Goal: Task Accomplishment & Management: Use online tool/utility

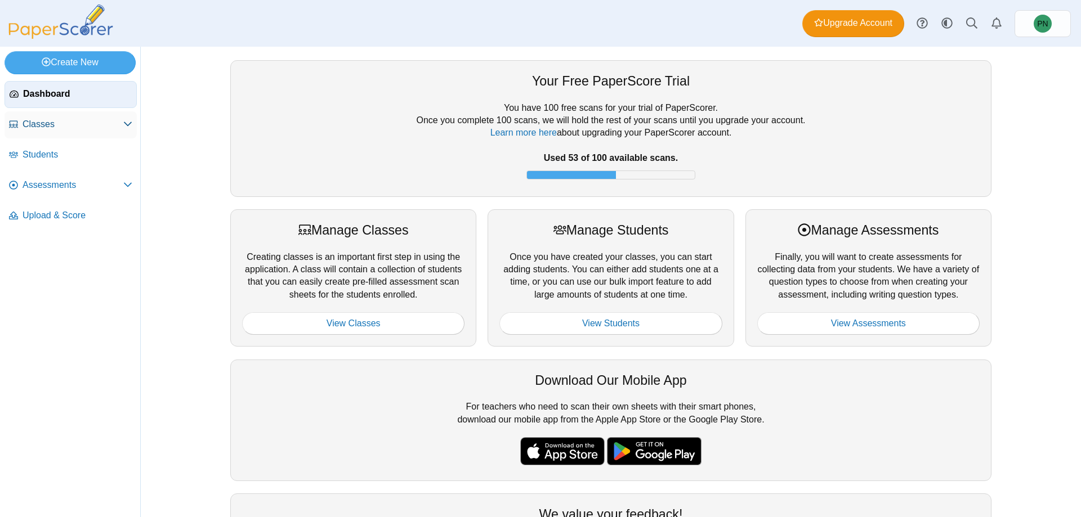
click at [126, 125] on icon at bounding box center [127, 123] width 9 height 9
click at [74, 152] on span "Archived Classes" at bounding box center [83, 155] width 100 height 11
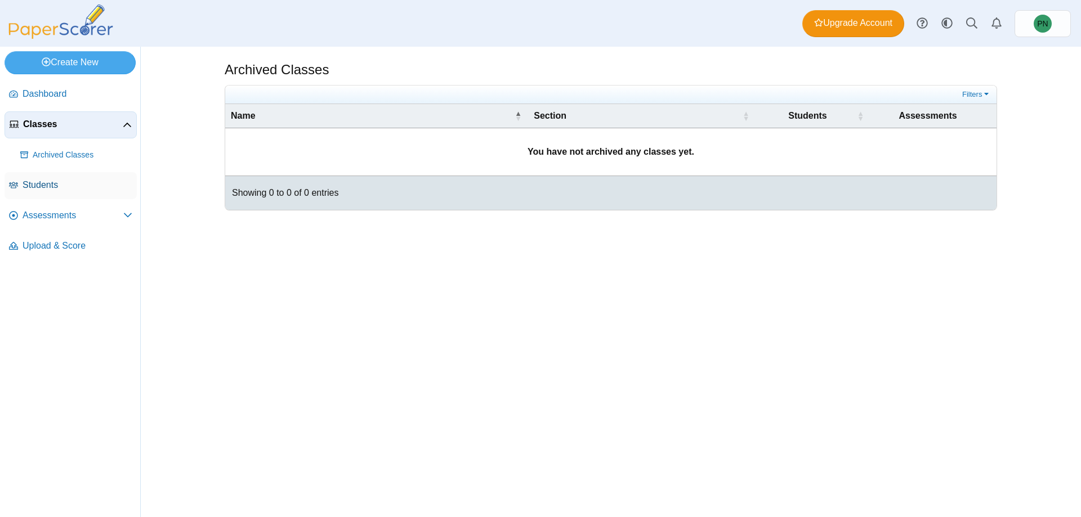
click at [59, 189] on span "Students" at bounding box center [78, 185] width 110 height 12
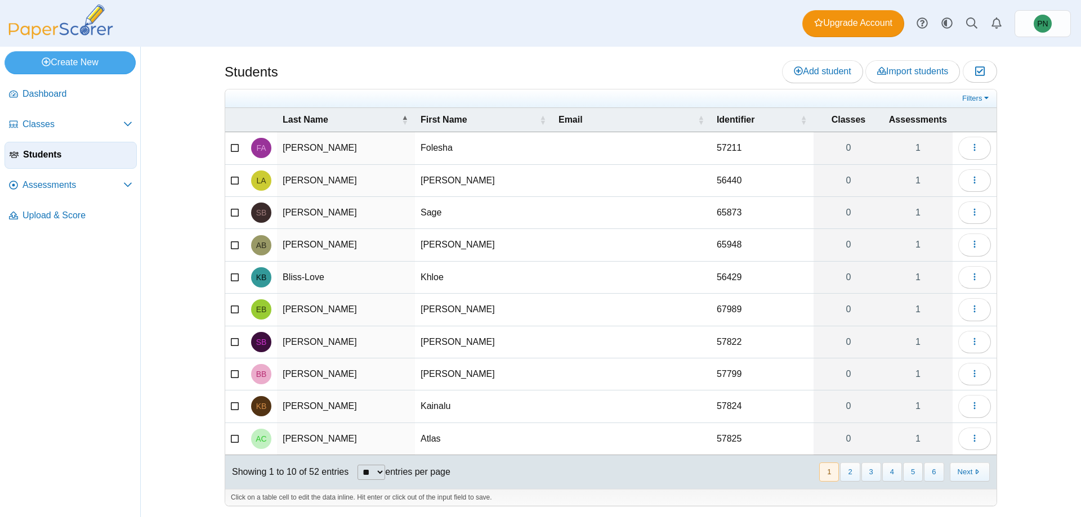
click at [368, 471] on select "** ** ** ***" at bounding box center [371, 472] width 28 height 15
select select "***"
click at [357, 465] on select "** ** ** ***" at bounding box center [371, 472] width 28 height 15
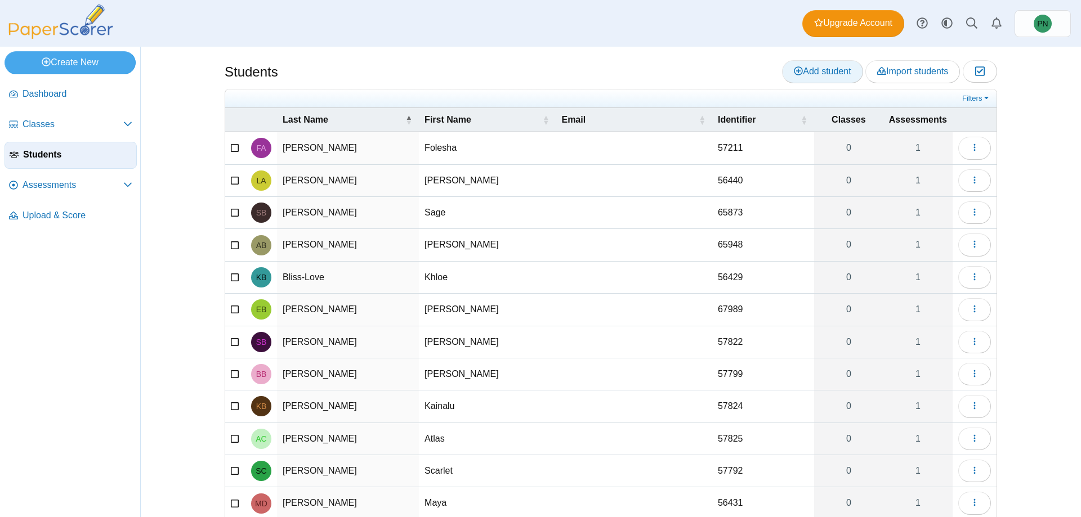
click at [811, 68] on span "Add student" at bounding box center [822, 71] width 57 height 10
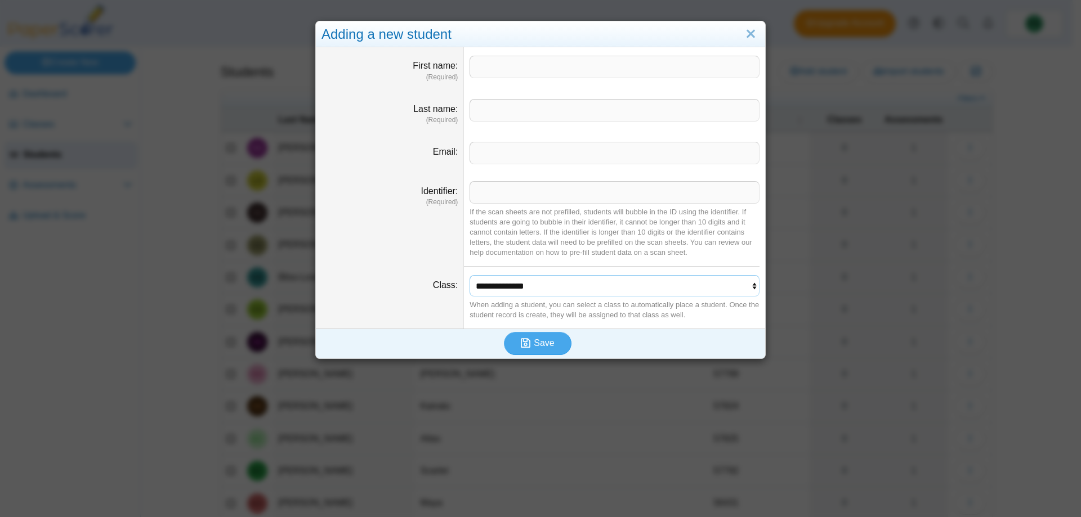
click at [714, 287] on select "**********" at bounding box center [614, 285] width 290 height 21
click at [759, 287] on dd "**********" at bounding box center [614, 298] width 301 height 62
click at [724, 287] on select "**********" at bounding box center [614, 285] width 290 height 21
click at [742, 37] on link "Close" at bounding box center [750, 34] width 17 height 19
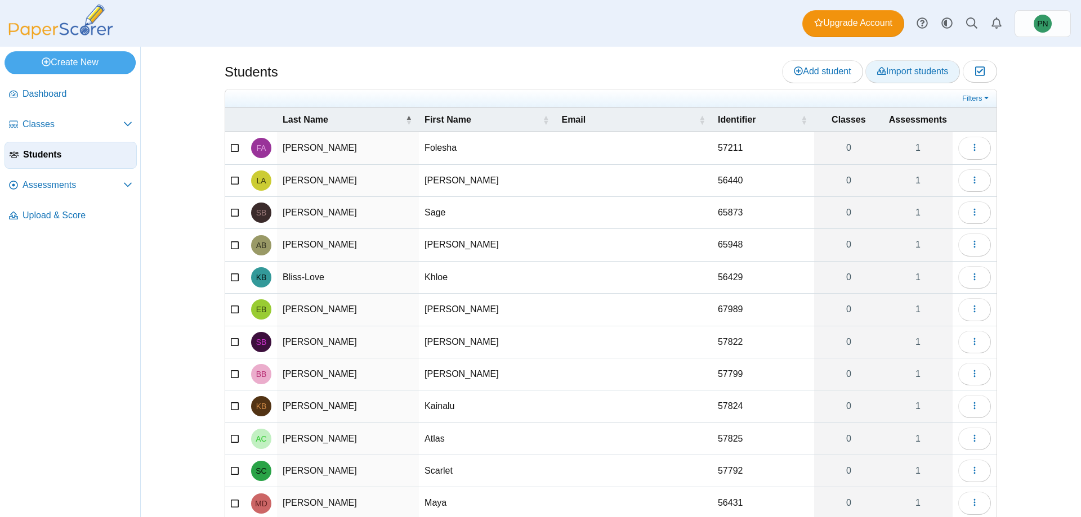
click at [887, 73] on span "Import students" at bounding box center [912, 71] width 71 height 10
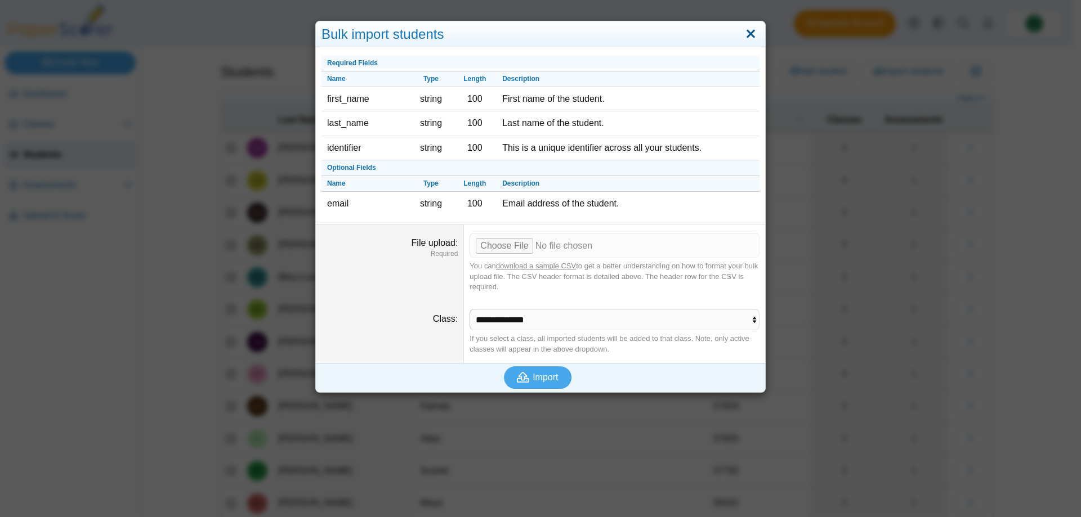
click at [747, 32] on link "Close" at bounding box center [750, 34] width 17 height 19
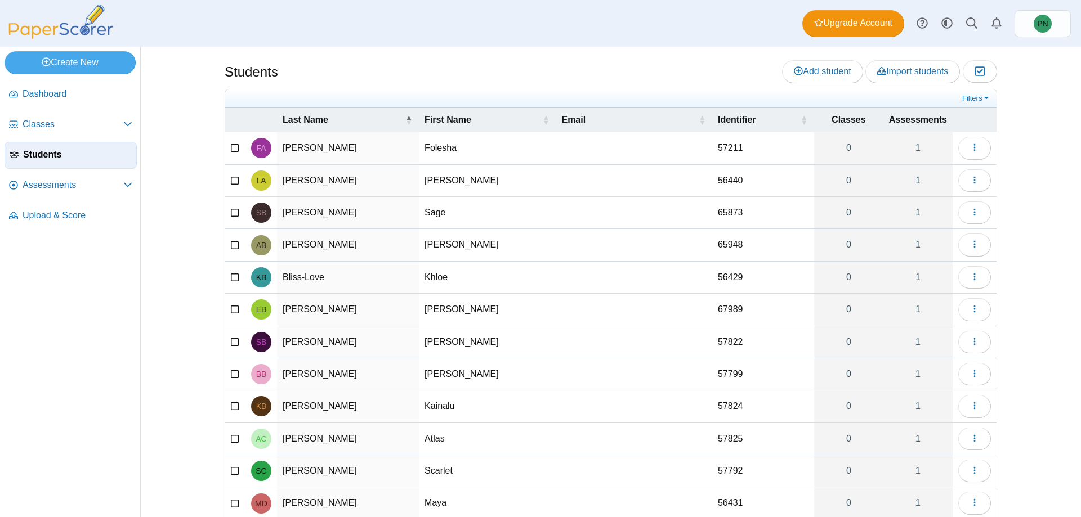
click at [1026, 172] on div "Students Add student Import students Moderation 0" at bounding box center [611, 282] width 844 height 471
click at [101, 180] on span "Assessments" at bounding box center [73, 185] width 101 height 12
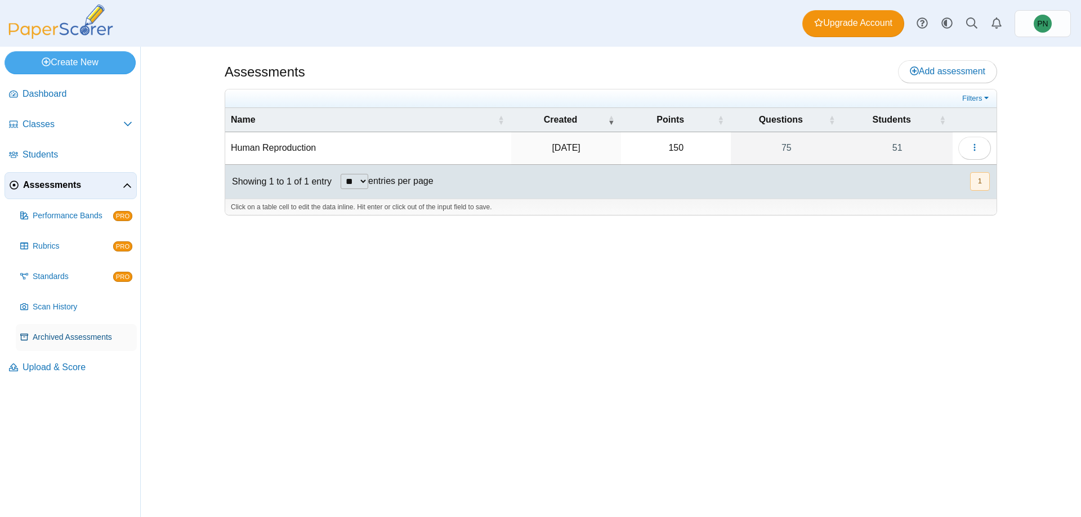
click at [69, 336] on span "Archived Assessments" at bounding box center [83, 337] width 100 height 11
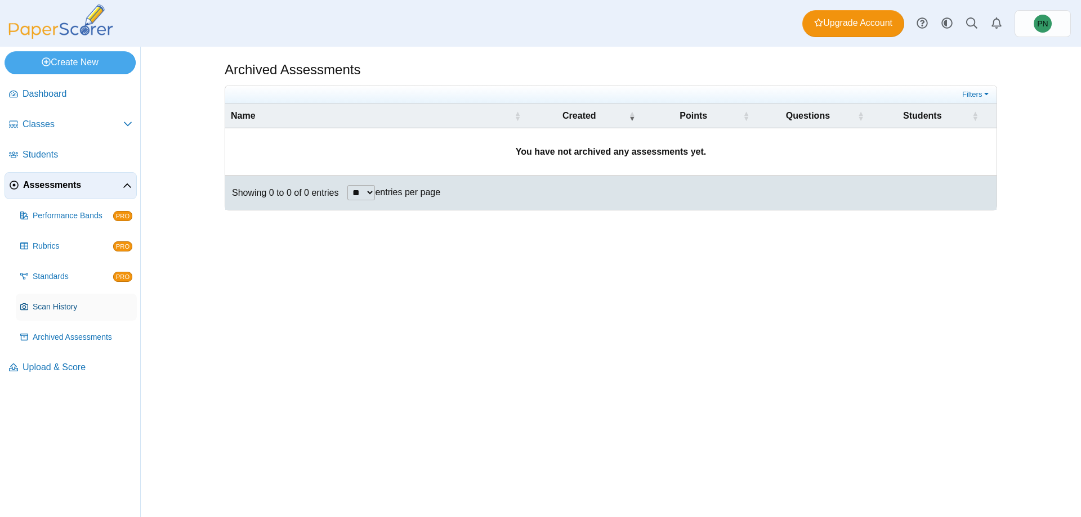
click at [73, 310] on span "Scan History" at bounding box center [83, 307] width 100 height 11
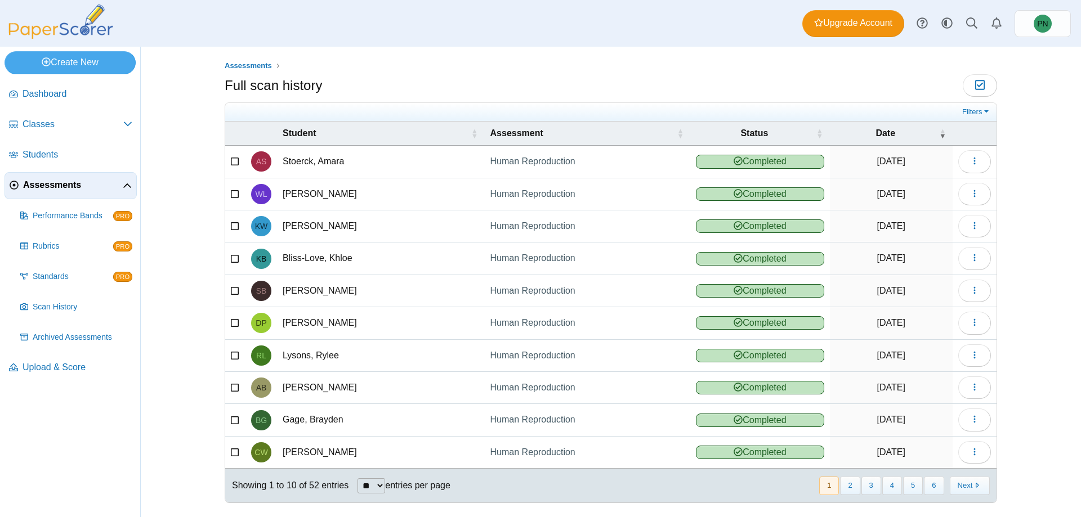
click at [59, 188] on span "Assessments" at bounding box center [73, 185] width 100 height 12
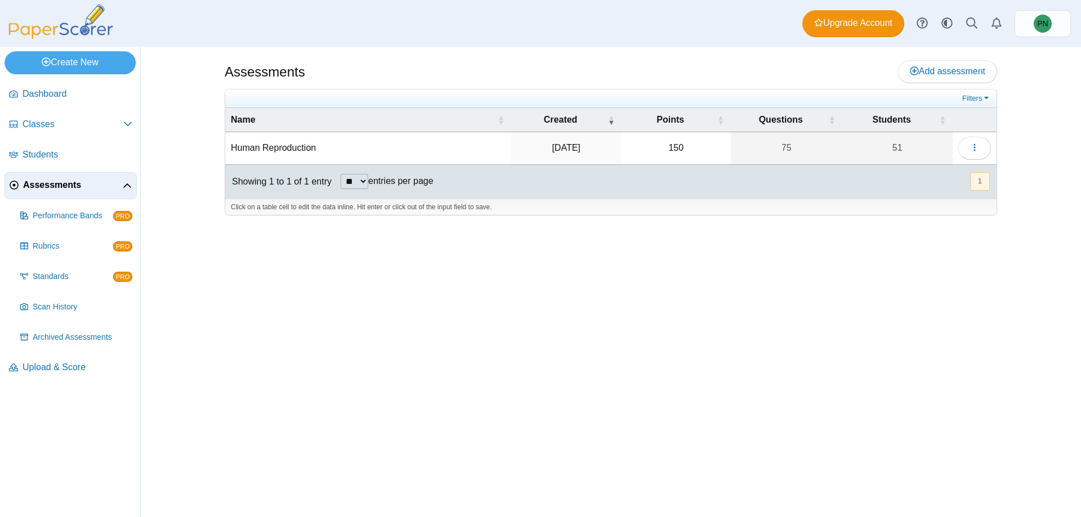
click at [272, 144] on td "Human Reproduction" at bounding box center [368, 148] width 286 height 32
click at [967, 150] on button "button" at bounding box center [974, 148] width 33 height 23
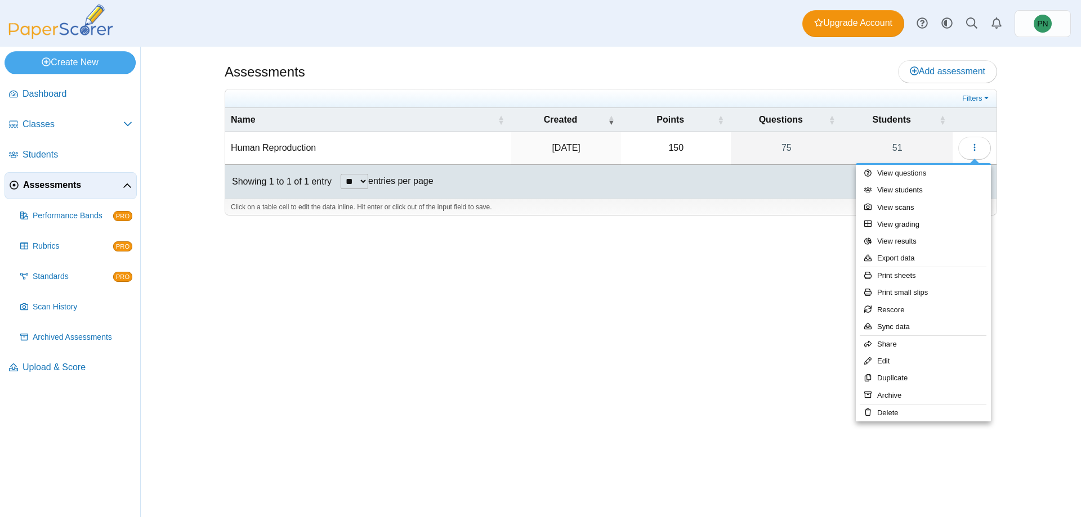
click at [741, 278] on div "Assessments Add assessment 150" at bounding box center [611, 282] width 844 height 471
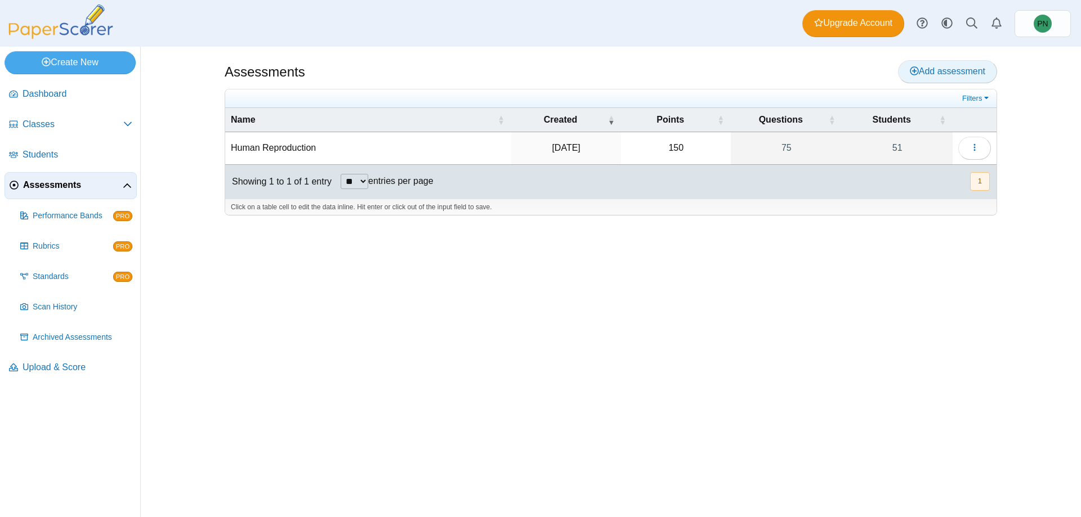
click at [916, 62] on link "Add assessment" at bounding box center [947, 71] width 99 height 23
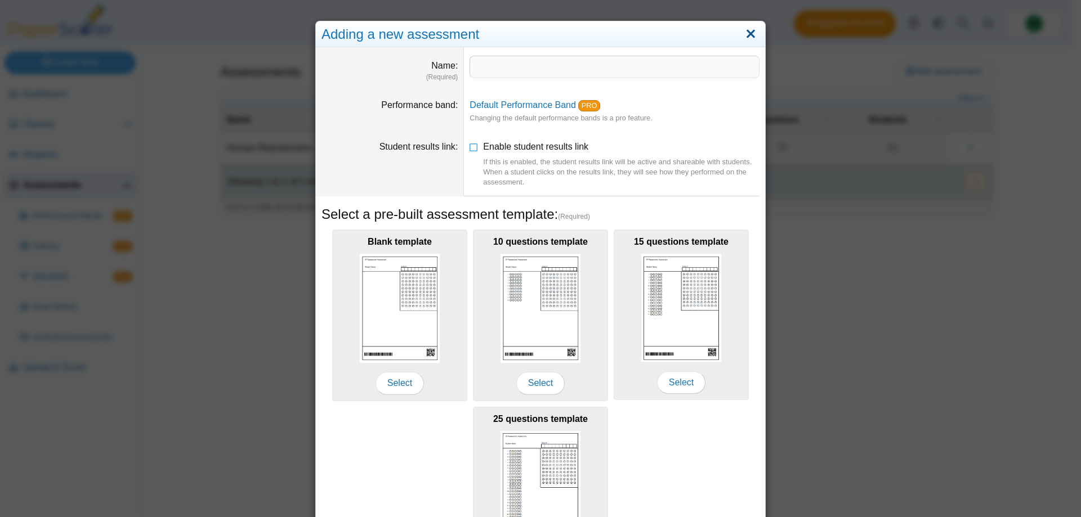
click at [744, 29] on link "Close" at bounding box center [750, 34] width 17 height 19
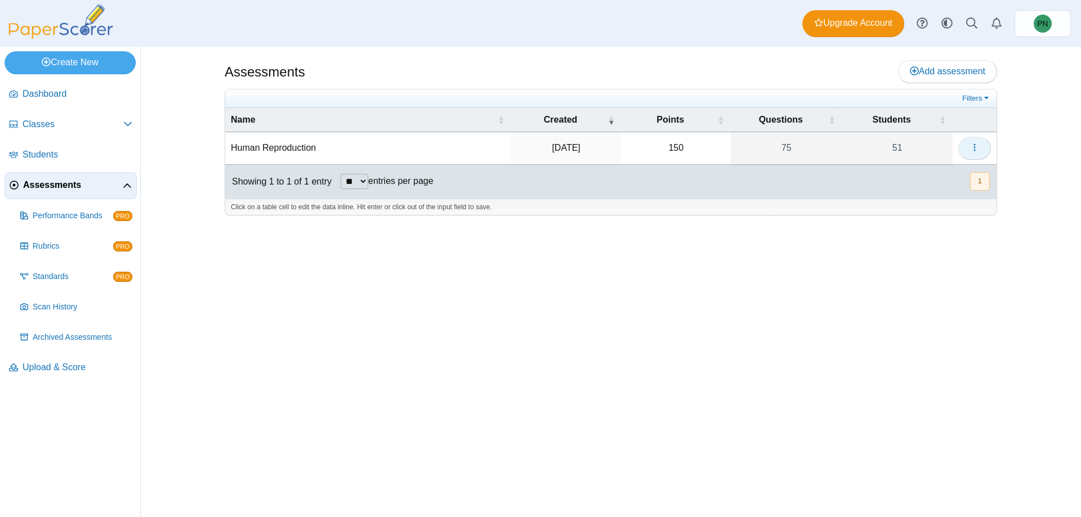
click at [972, 151] on icon "button" at bounding box center [974, 147] width 9 height 9
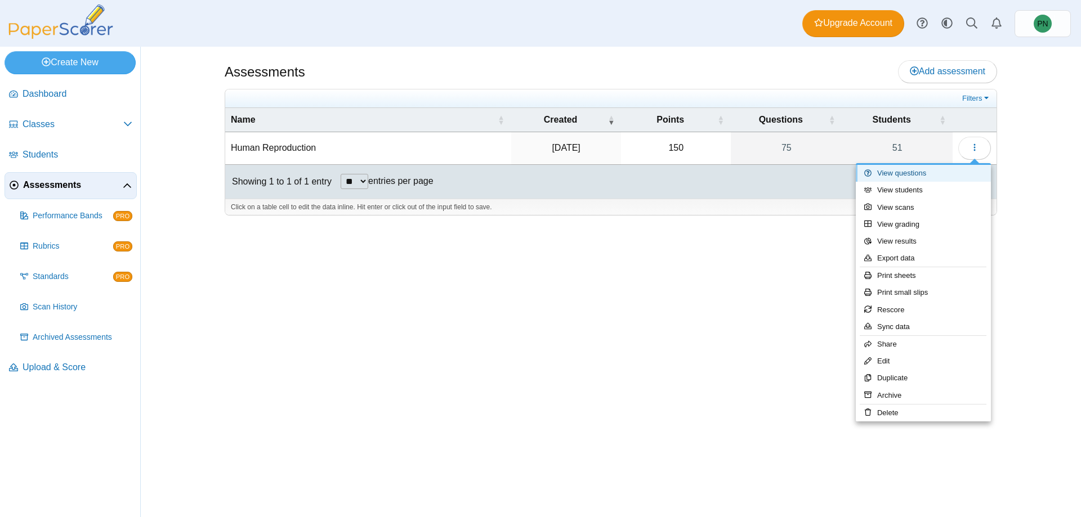
click at [943, 178] on link "View questions" at bounding box center [923, 173] width 135 height 17
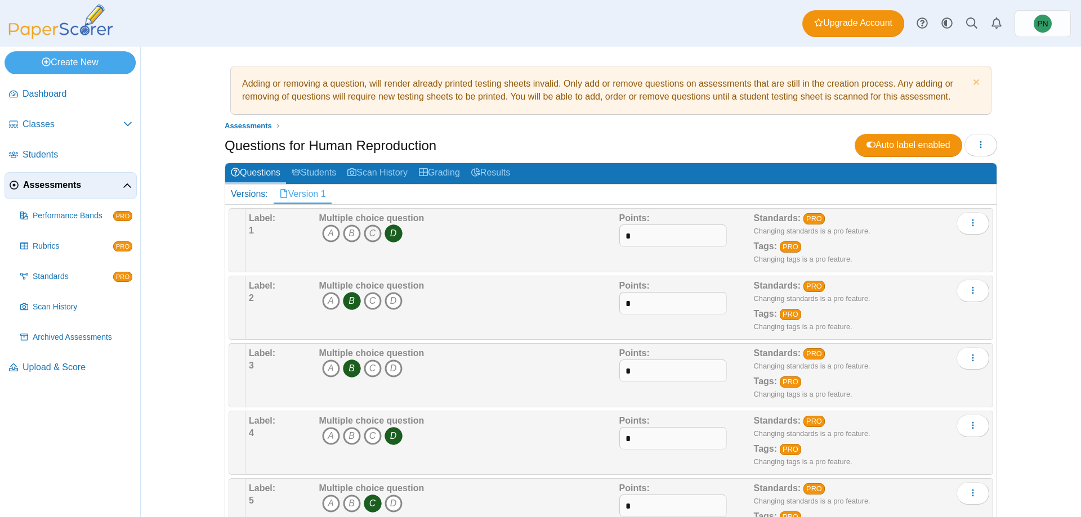
click at [366, 232] on icon "C" at bounding box center [373, 234] width 18 height 18
click at [387, 229] on icon "D" at bounding box center [393, 234] width 18 height 18
click at [386, 231] on icon "D" at bounding box center [393, 234] width 18 height 18
click at [372, 236] on icon "C" at bounding box center [373, 234] width 18 height 18
click at [1018, 236] on div "Adding or removing a question, will render already printed testing sheets inval…" at bounding box center [611, 282] width 844 height 471
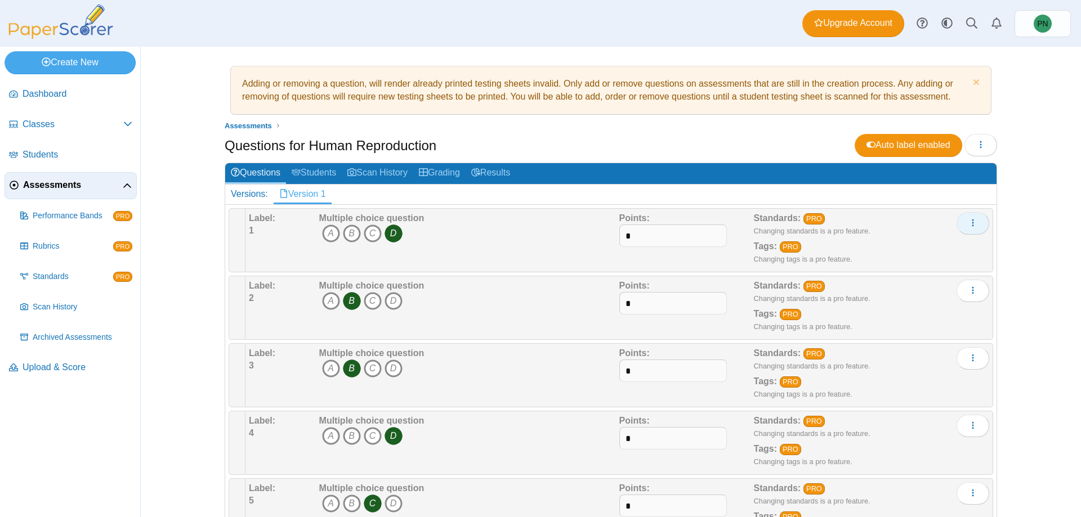
click at [970, 223] on icon "More options" at bounding box center [972, 222] width 9 height 9
click at [568, 236] on div "Multiple choice question A B C D" at bounding box center [467, 240] width 303 height 56
click at [310, 176] on link "Students" at bounding box center [314, 173] width 56 height 21
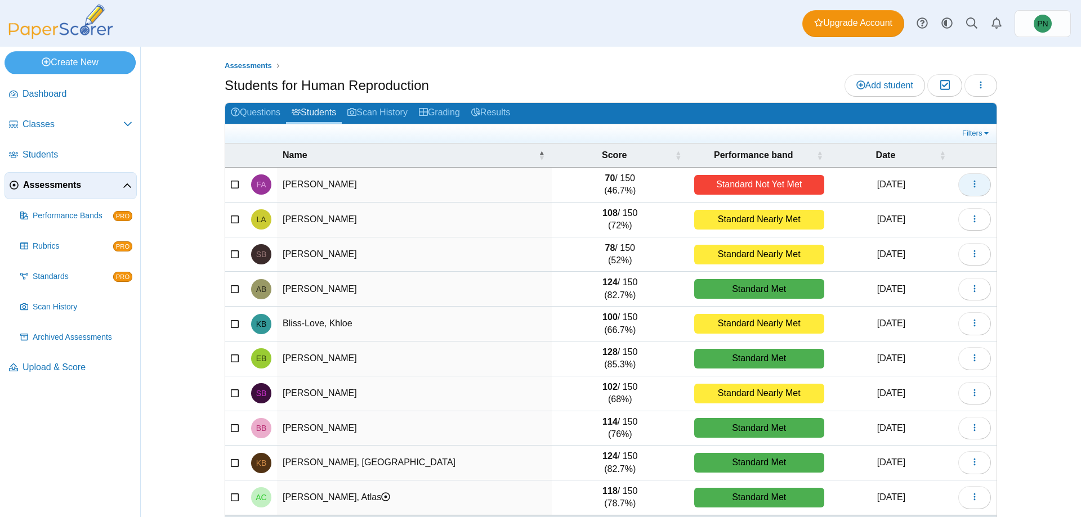
click at [975, 193] on button "button" at bounding box center [974, 184] width 33 height 23
click at [388, 110] on link "Scan History" at bounding box center [377, 113] width 71 height 21
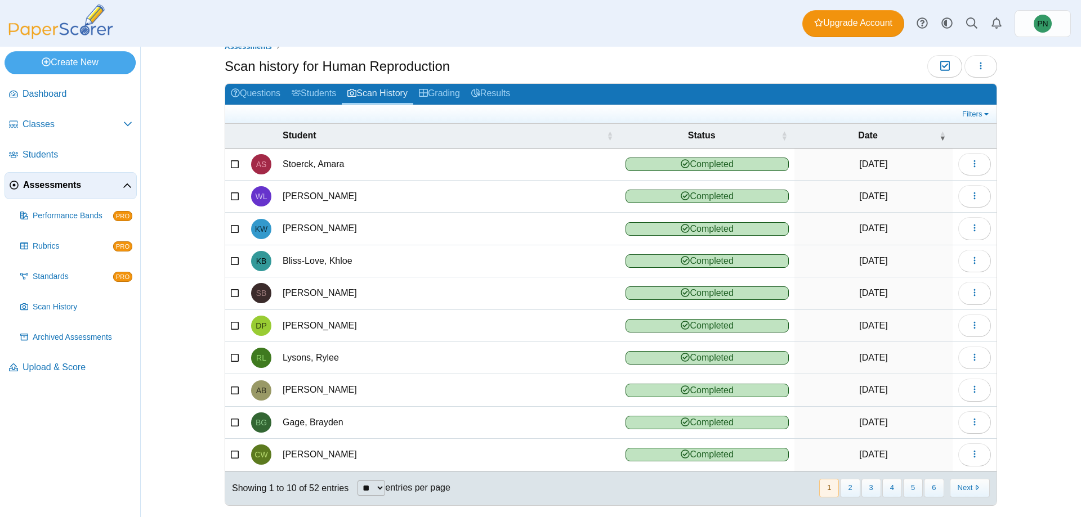
scroll to position [29, 0]
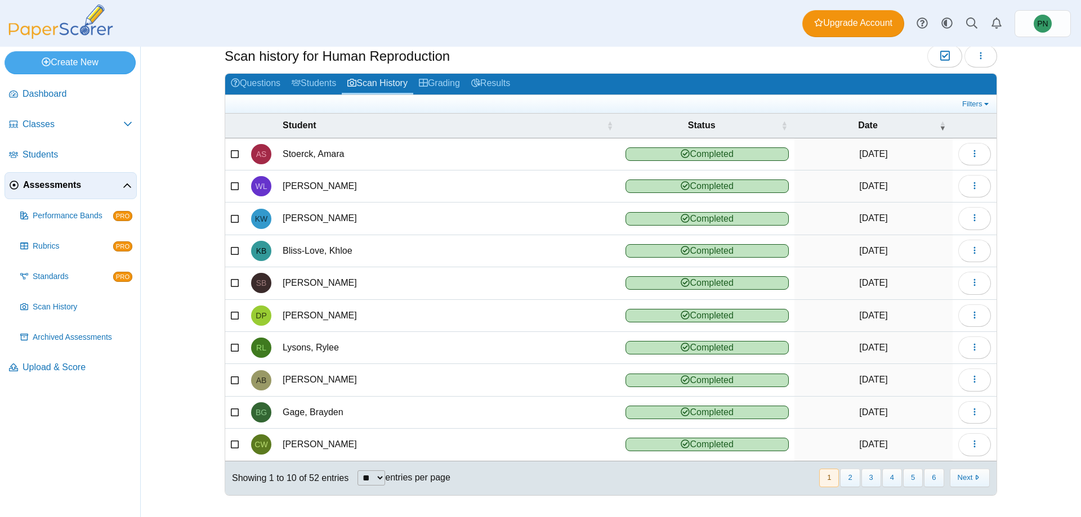
click at [369, 477] on select "** ** ** ***" at bounding box center [371, 478] width 28 height 15
select select "***"
click at [357, 471] on select "** ** ** ***" at bounding box center [371, 478] width 28 height 15
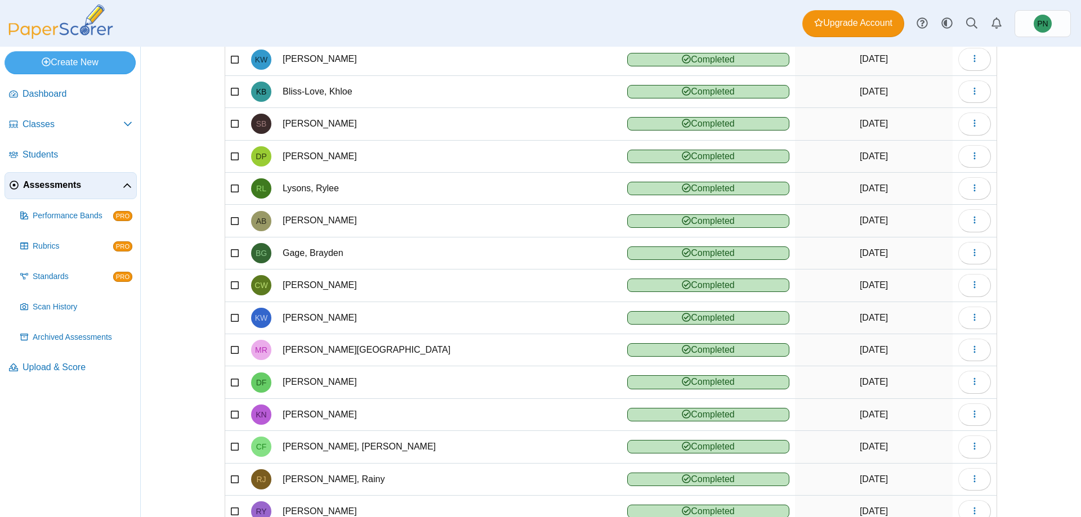
scroll to position [0, 0]
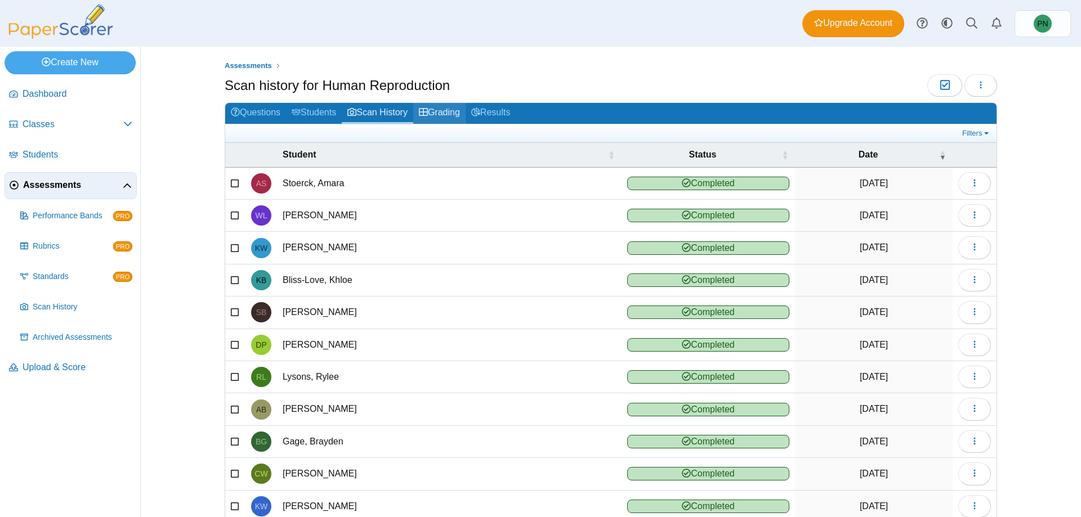
click at [442, 105] on link "Grading" at bounding box center [439, 113] width 52 height 21
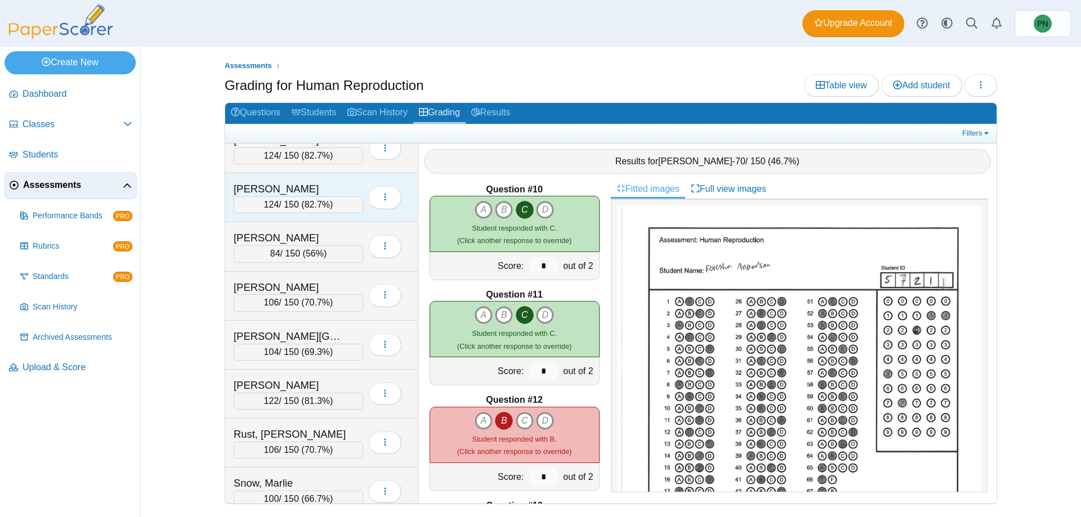
scroll to position [1745, 0]
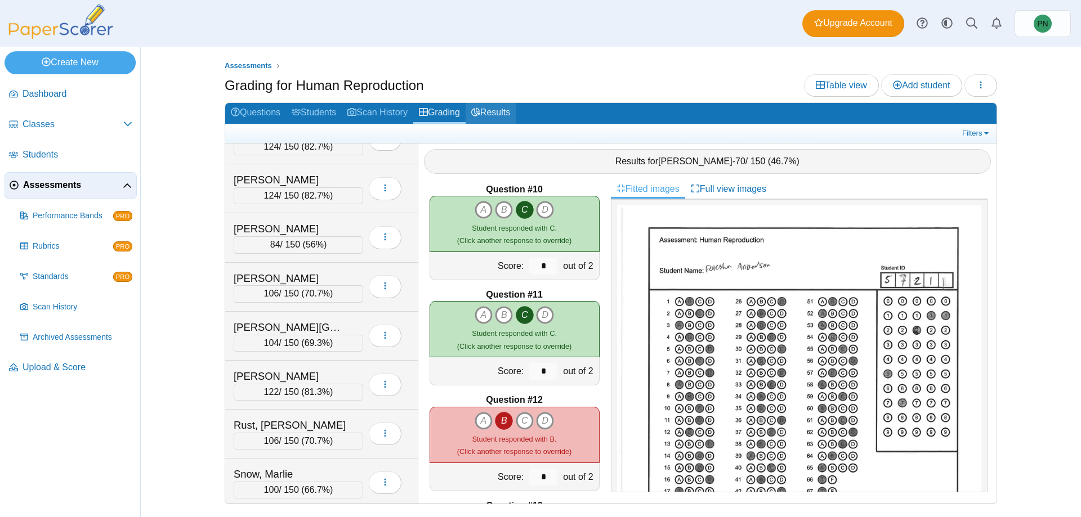
click at [502, 114] on link "Results" at bounding box center [491, 113] width 50 height 21
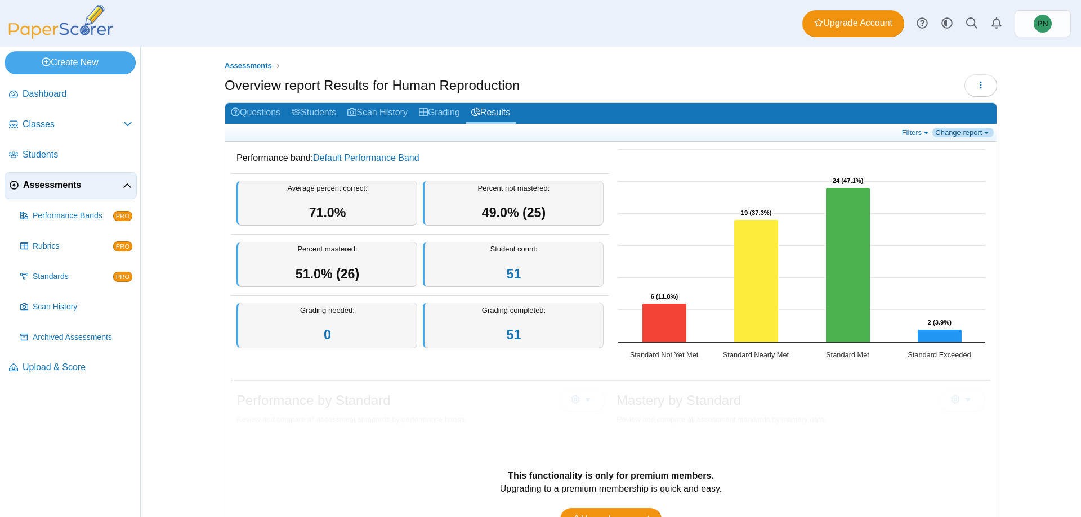
click at [960, 133] on link "Change report" at bounding box center [962, 133] width 61 height 10
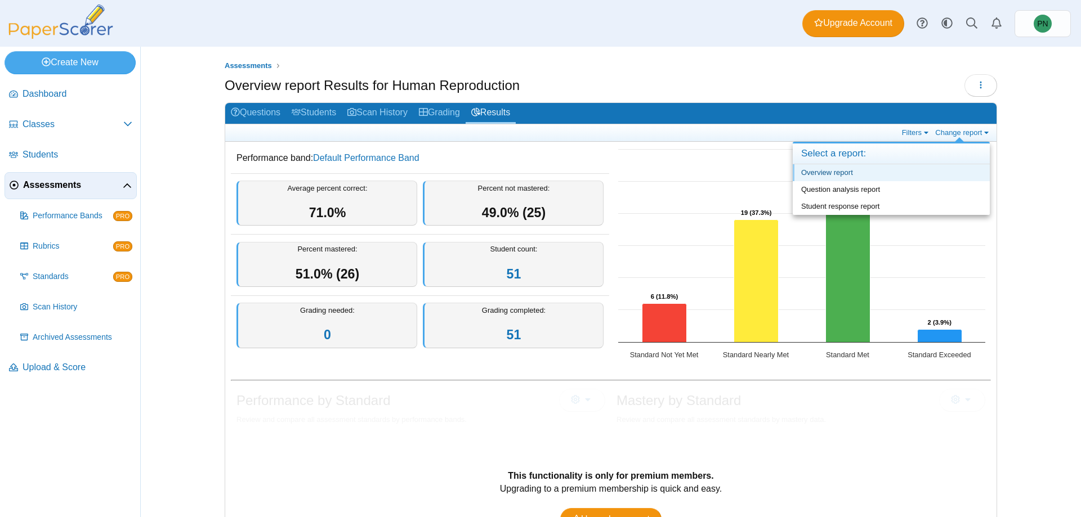
click at [953, 178] on link "Overview report" at bounding box center [891, 172] width 197 height 17
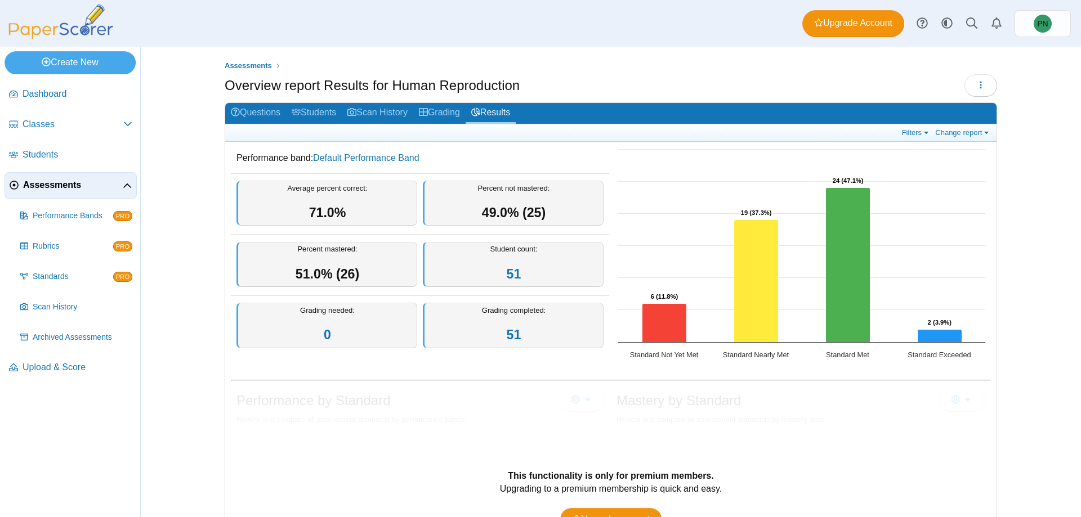
click at [1030, 151] on div "Assessments Overview report Results for Human Reproduction Loading… 51" at bounding box center [611, 282] width 940 height 471
click at [968, 134] on link "Change report" at bounding box center [962, 133] width 61 height 10
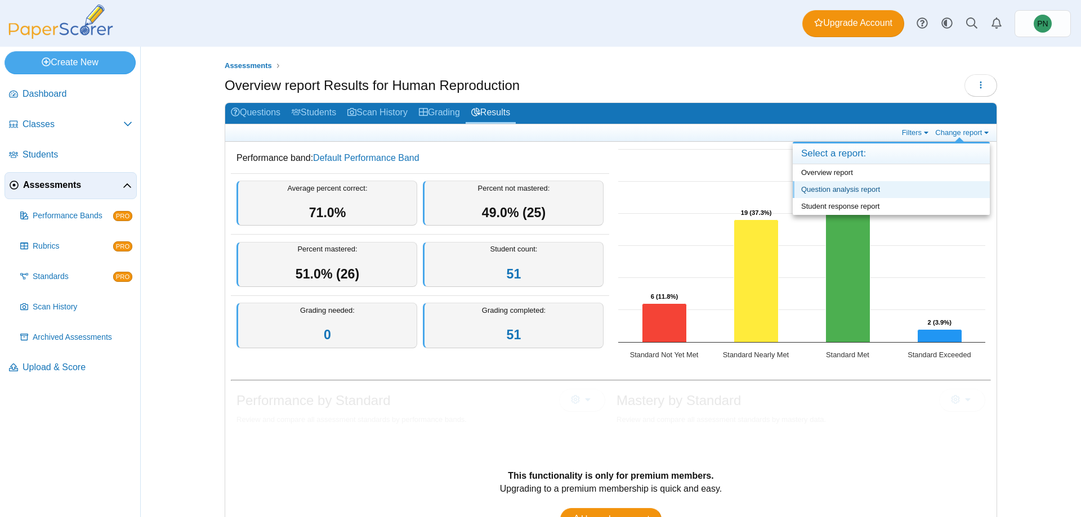
click at [931, 187] on link "Question analysis report" at bounding box center [891, 189] width 197 height 17
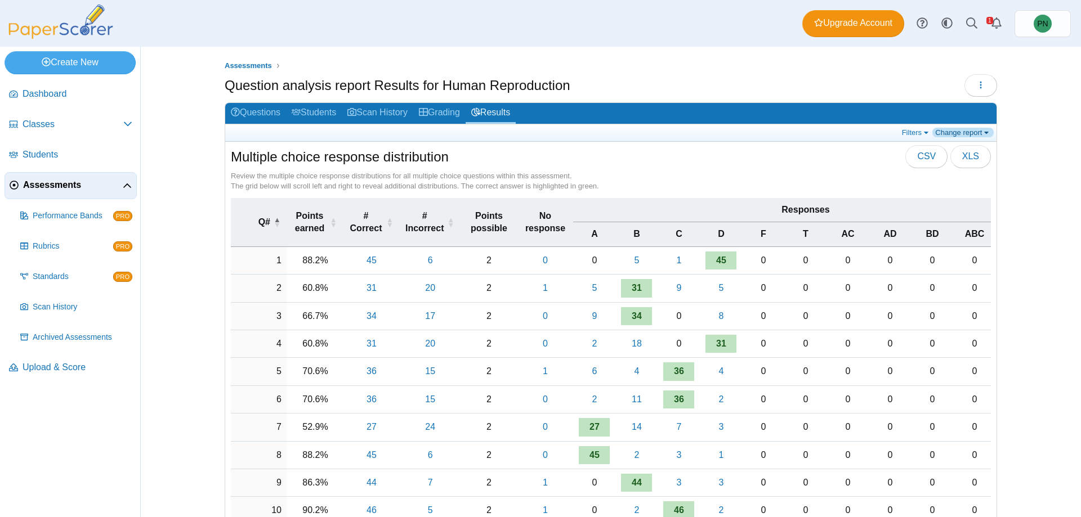
click at [963, 136] on link "Change report" at bounding box center [962, 133] width 61 height 10
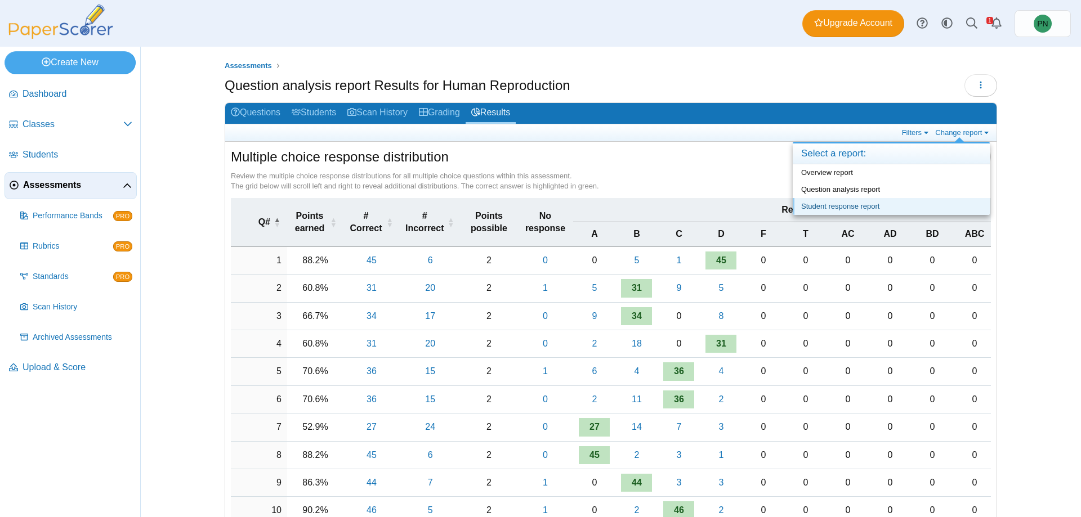
click at [927, 204] on link "Student response report" at bounding box center [891, 206] width 197 height 17
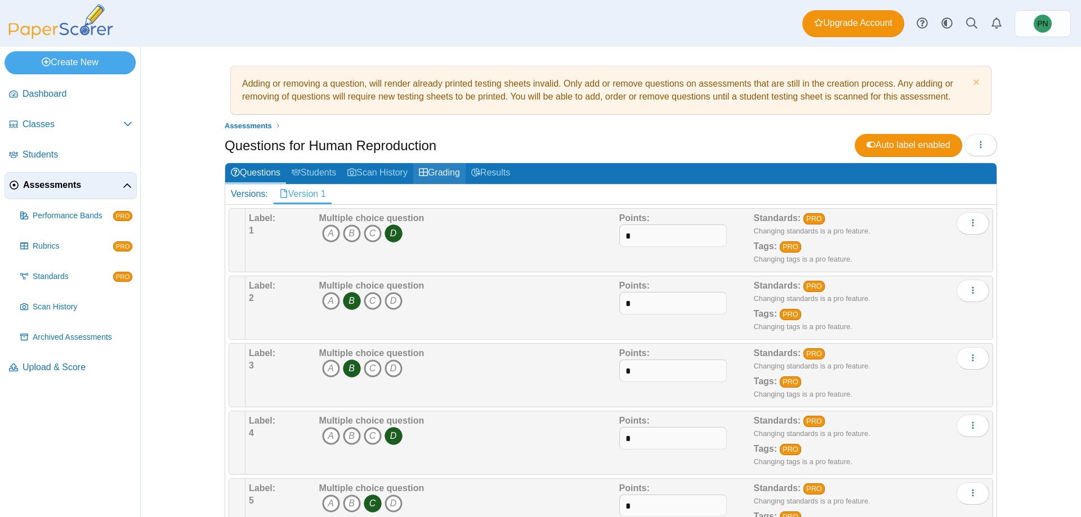
click at [427, 171] on icon at bounding box center [423, 172] width 9 height 9
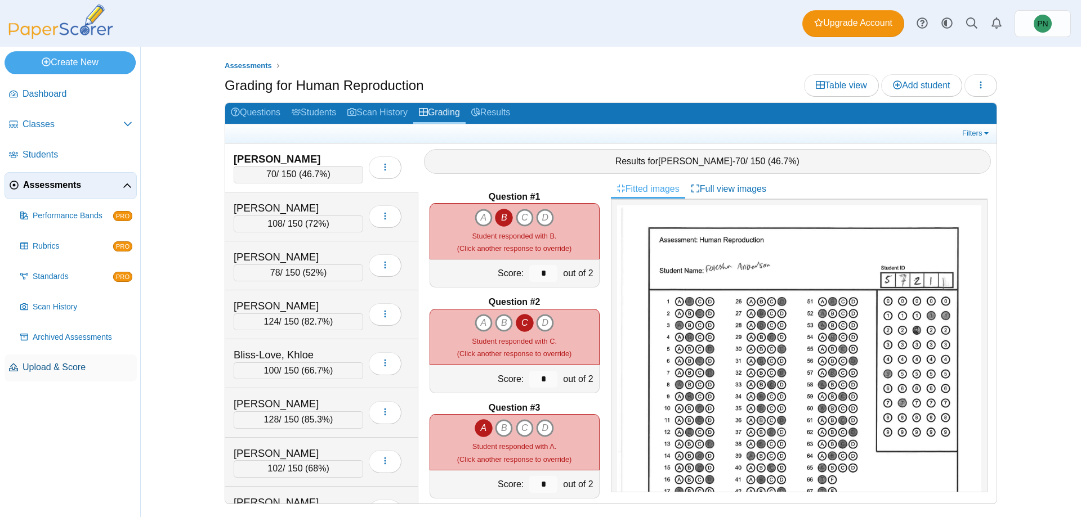
click at [70, 370] on span "Upload & Score" at bounding box center [78, 367] width 110 height 12
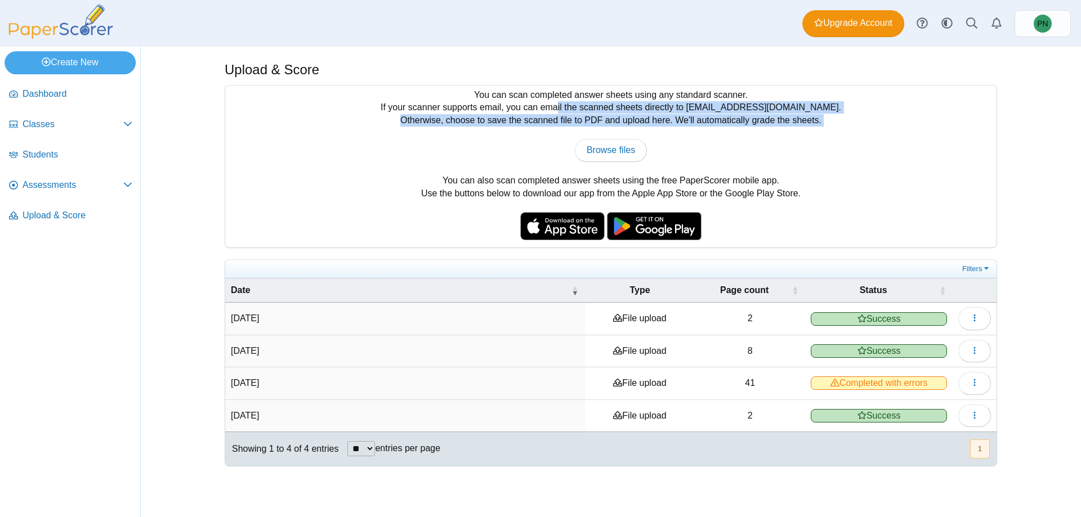
drag, startPoint x: 596, startPoint y: 104, endPoint x: 834, endPoint y: 129, distance: 239.4
click at [834, 129] on div "You can scan completed answer sheets using any standard scanner. If your scanne…" at bounding box center [610, 167] width 771 height 162
click at [845, 133] on div "You can scan completed answer sheets using any standard scanner. If your scanne…" at bounding box center [610, 167] width 771 height 162
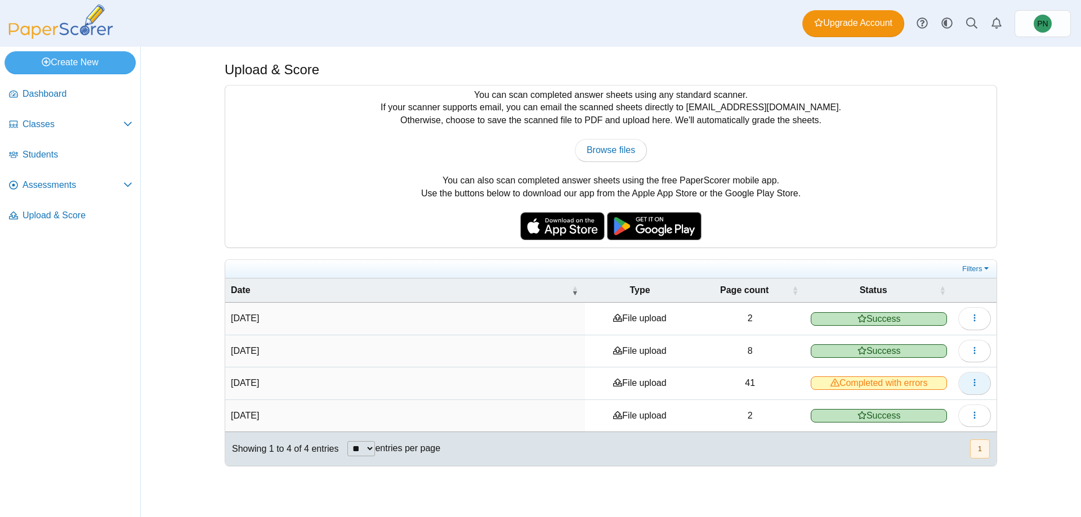
click at [970, 378] on icon "button" at bounding box center [974, 382] width 9 height 9
click at [953, 408] on link "View scanned pages" at bounding box center [923, 408] width 135 height 17
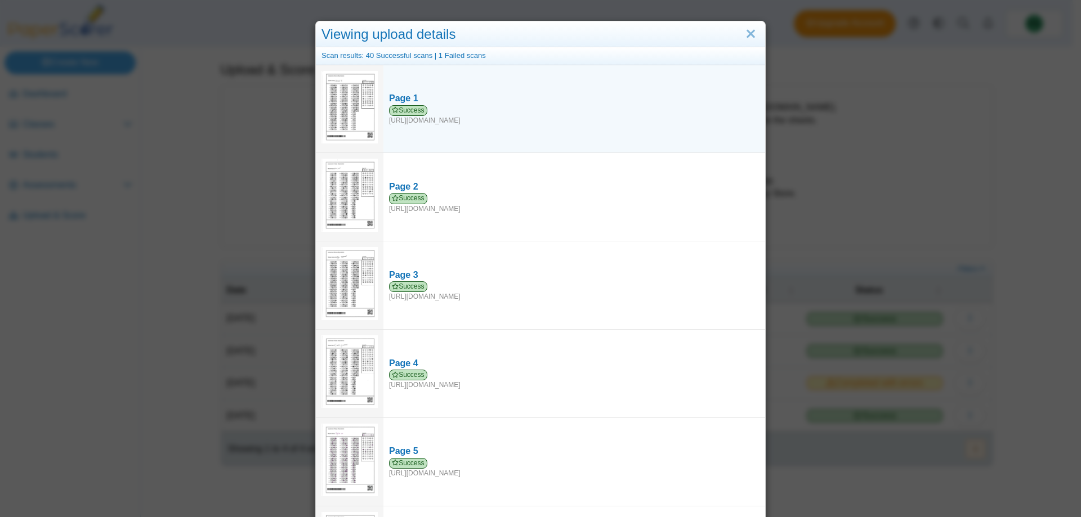
click at [342, 113] on img at bounding box center [349, 107] width 56 height 73
click at [422, 117] on div "Success https://forms.paperscorer.com/scans/10/5664/238932/3093672_MAY_21_2025T…" at bounding box center [574, 115] width 370 height 20
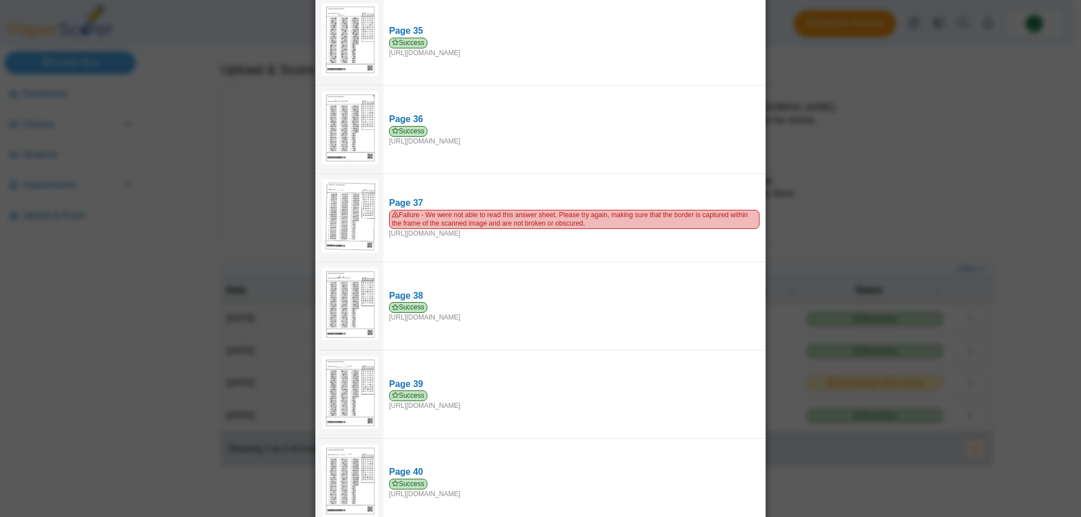
scroll to position [3149, 0]
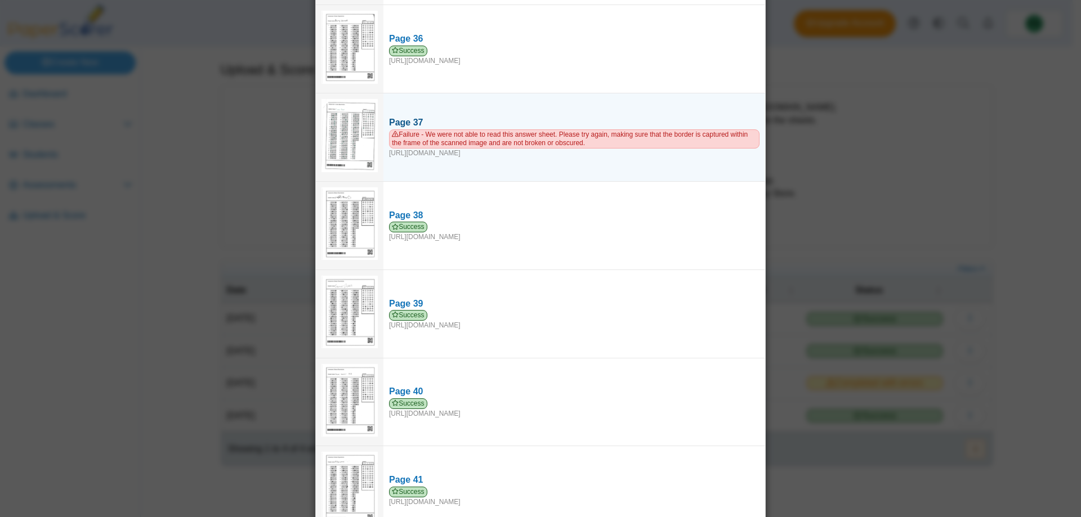
click at [511, 129] on div "Failure - We were not able to read this answer sheet. Please try again, making …" at bounding box center [574, 143] width 370 height 29
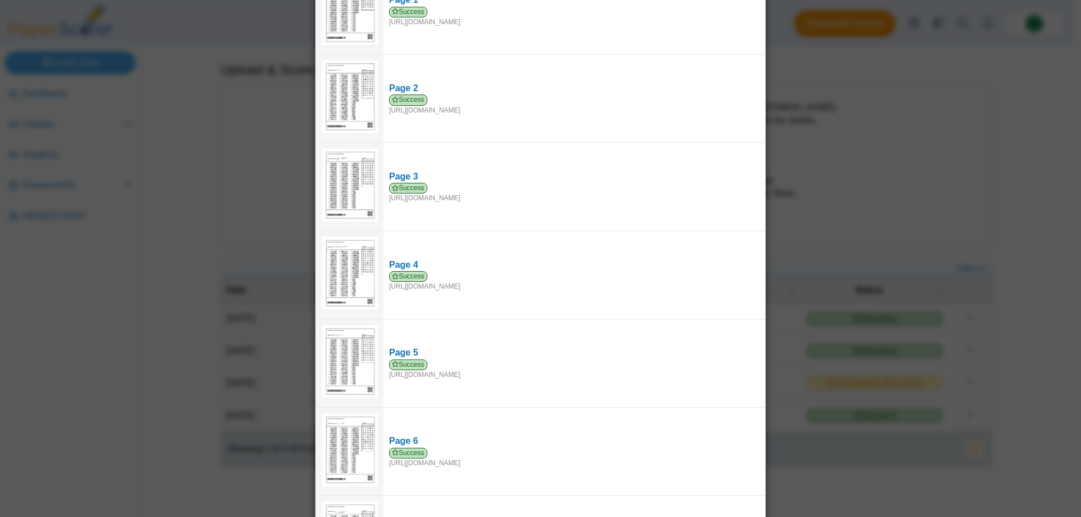
scroll to position [0, 0]
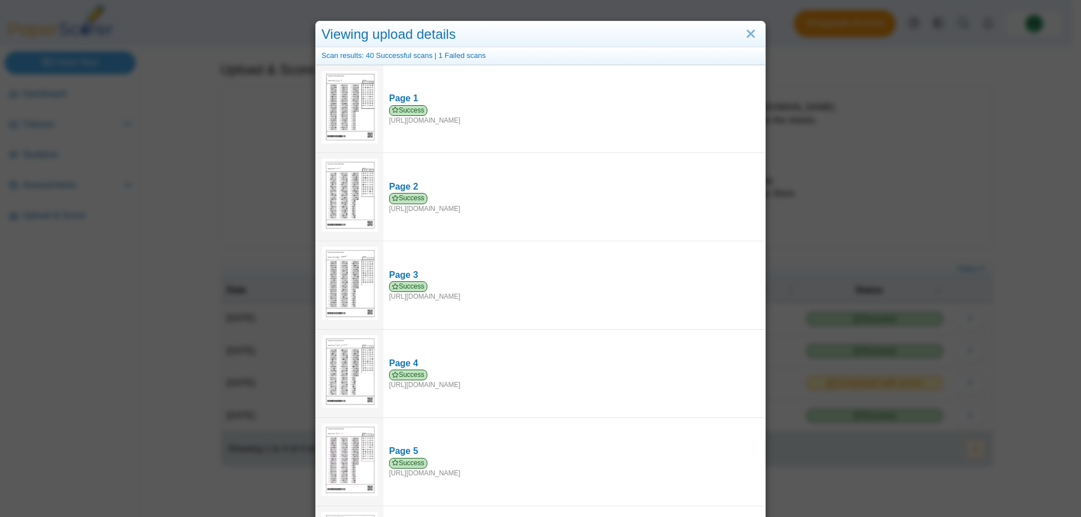
click at [843, 236] on div "Viewing upload details Scan results: 40 Successful scans | 1 Failed scans Page …" at bounding box center [540, 258] width 1081 height 517
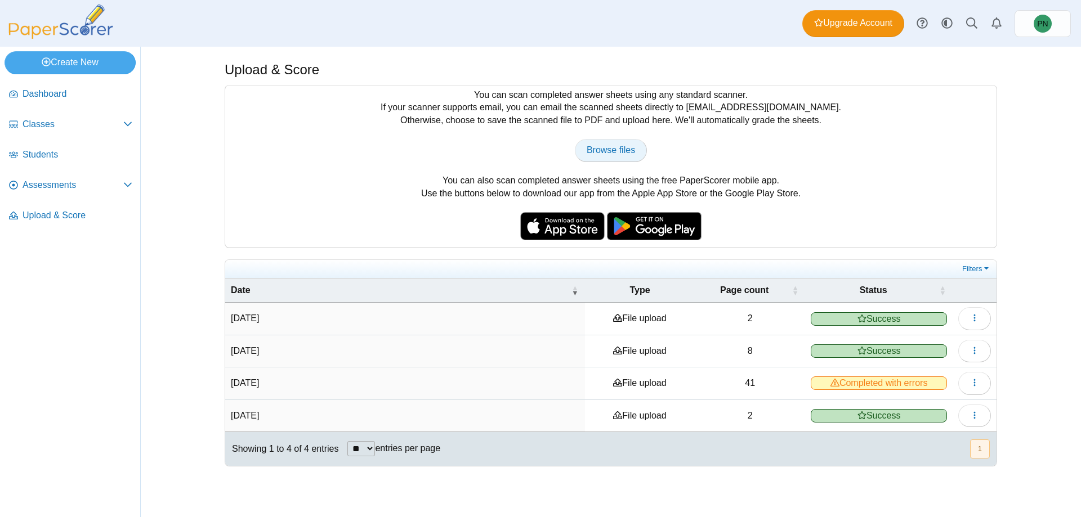
click at [629, 148] on span "Browse files" at bounding box center [611, 150] width 48 height 10
type input "**********"
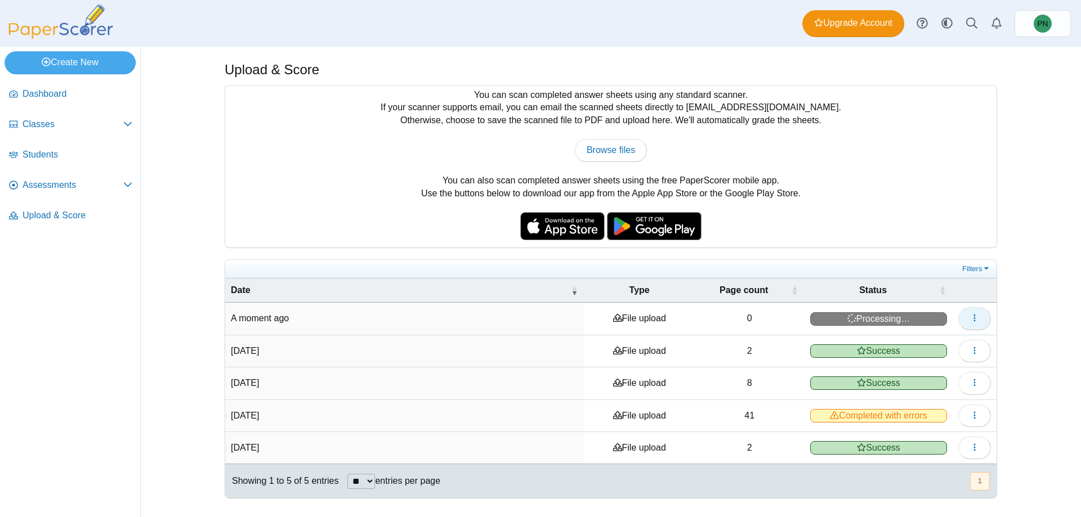
click at [960, 311] on button "button" at bounding box center [974, 318] width 33 height 23
click at [598, 321] on td "File upload" at bounding box center [639, 319] width 110 height 32
click at [596, 321] on td "File upload" at bounding box center [639, 319] width 110 height 32
drag, startPoint x: 596, startPoint y: 321, endPoint x: 549, endPoint y: 319, distance: 46.8
click at [549, 319] on td "A moment ago" at bounding box center [404, 319] width 359 height 32
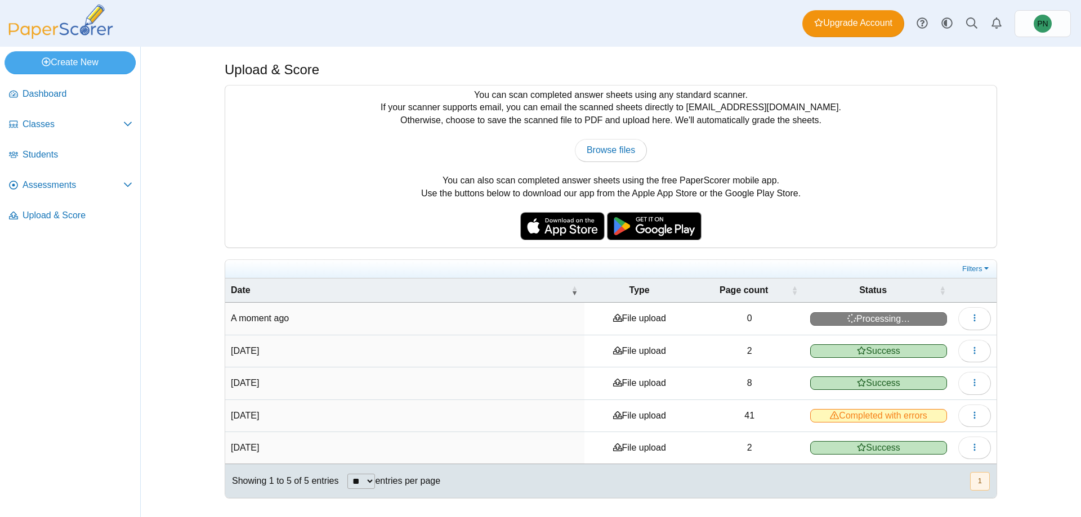
click at [549, 319] on td "A moment ago" at bounding box center [404, 319] width 359 height 32
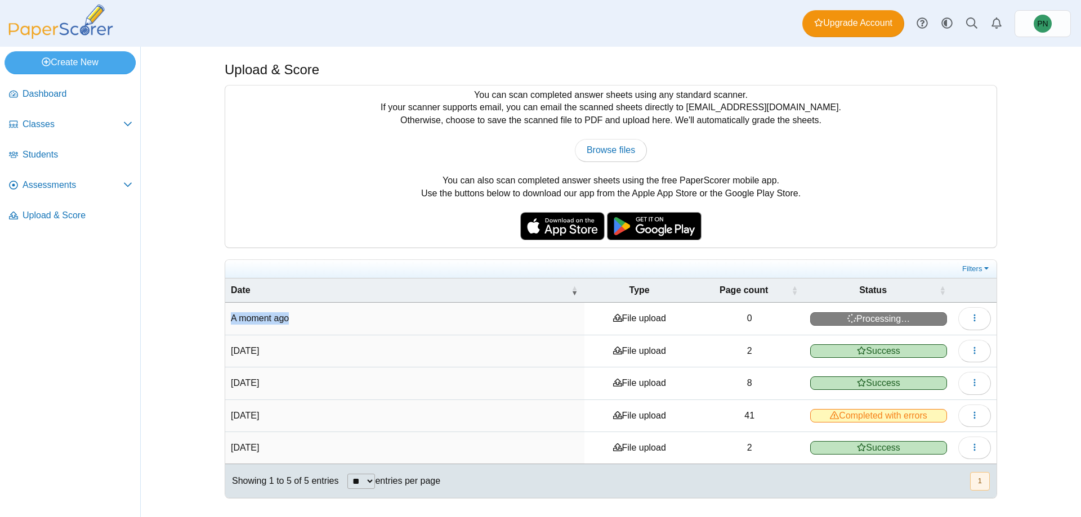
click at [549, 319] on td "A moment ago" at bounding box center [404, 319] width 359 height 32
click at [483, 311] on td "A moment ago" at bounding box center [405, 319] width 360 height 32
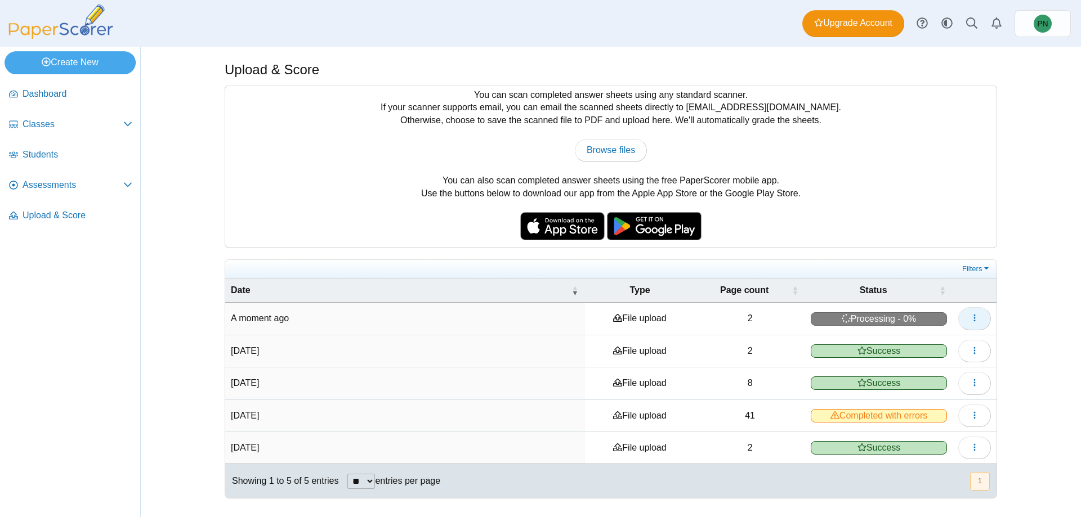
click at [961, 319] on button "button" at bounding box center [974, 318] width 33 height 23
click at [1046, 173] on div "Upload & Score You can scan completed answer sheets using any standard scanner.…" at bounding box center [611, 282] width 940 height 471
click at [851, 21] on span "Upgrade Account" at bounding box center [853, 23] width 78 height 12
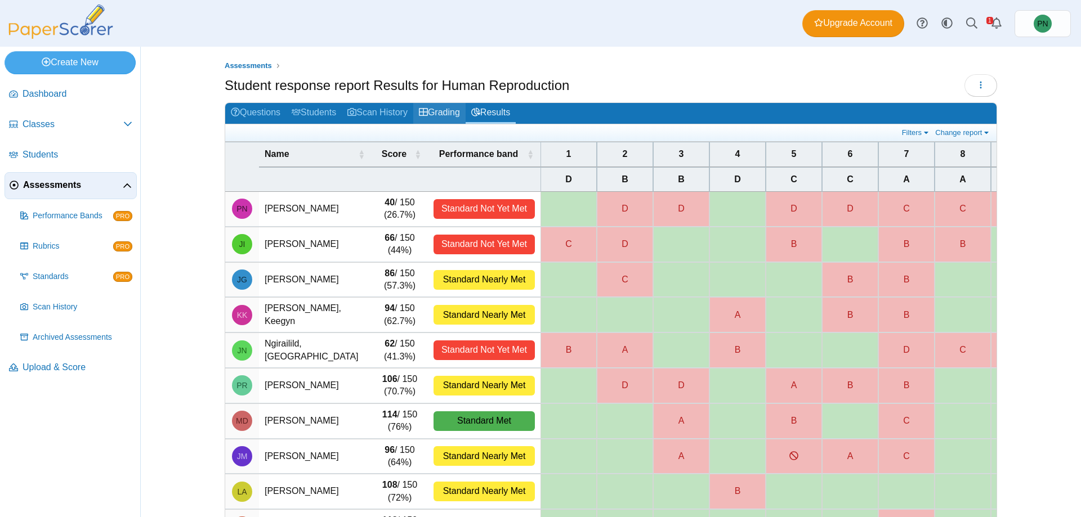
click at [441, 107] on link "Grading" at bounding box center [439, 113] width 52 height 21
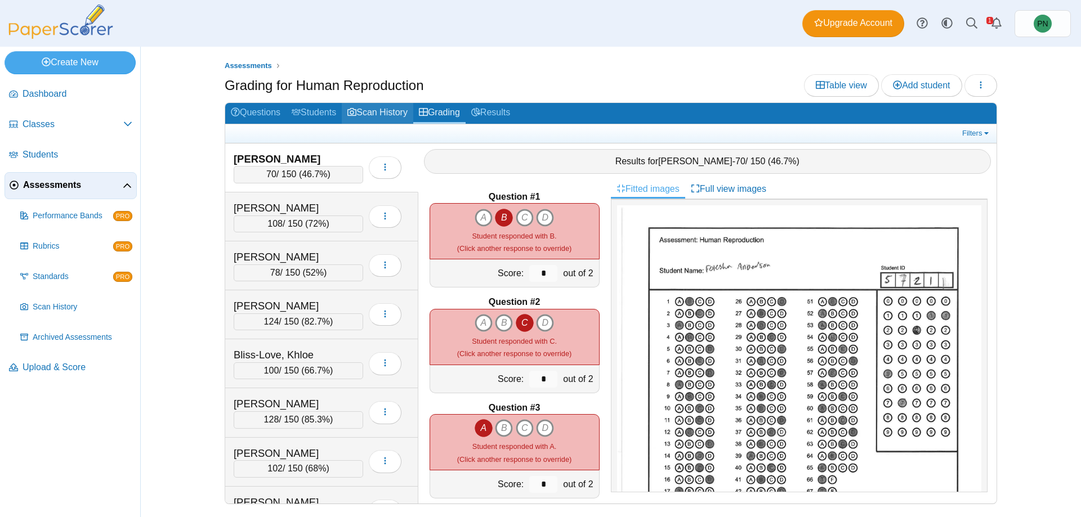
click at [390, 113] on link "Scan History" at bounding box center [377, 113] width 71 height 21
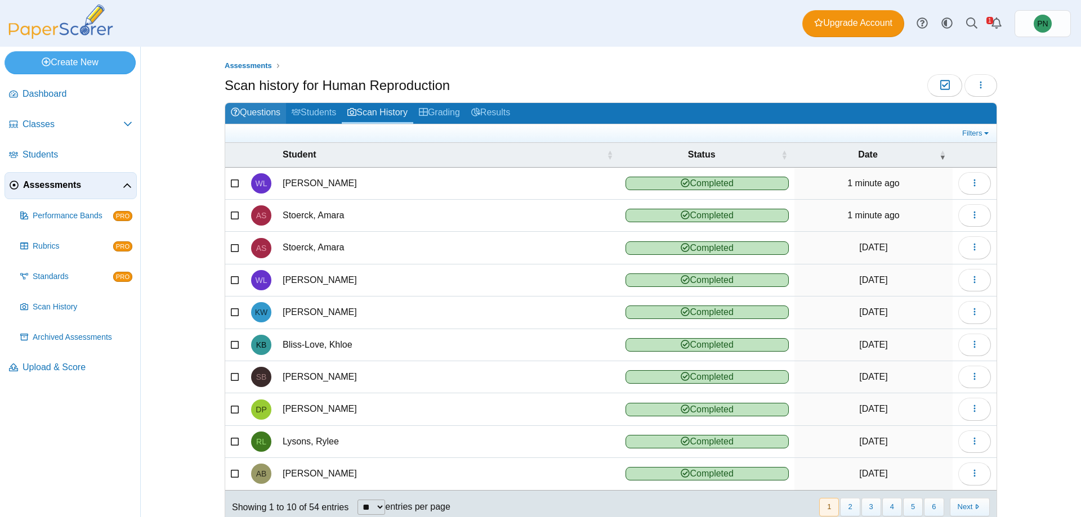
click at [253, 114] on link "Questions" at bounding box center [255, 113] width 61 height 21
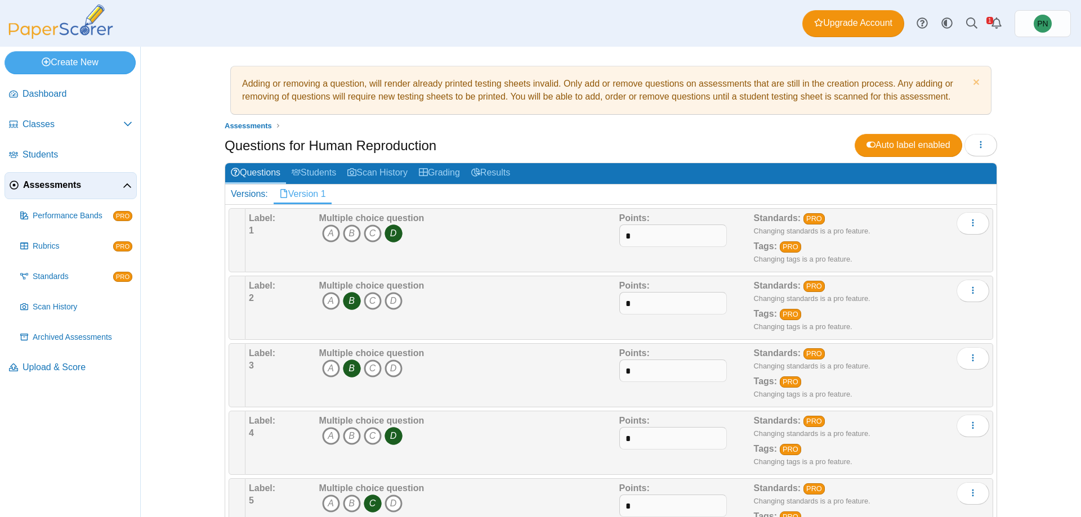
click at [177, 280] on div "Adding or removing a question, will render already printed testing sheets inval…" at bounding box center [611, 282] width 940 height 471
click at [986, 151] on button "button" at bounding box center [980, 145] width 33 height 23
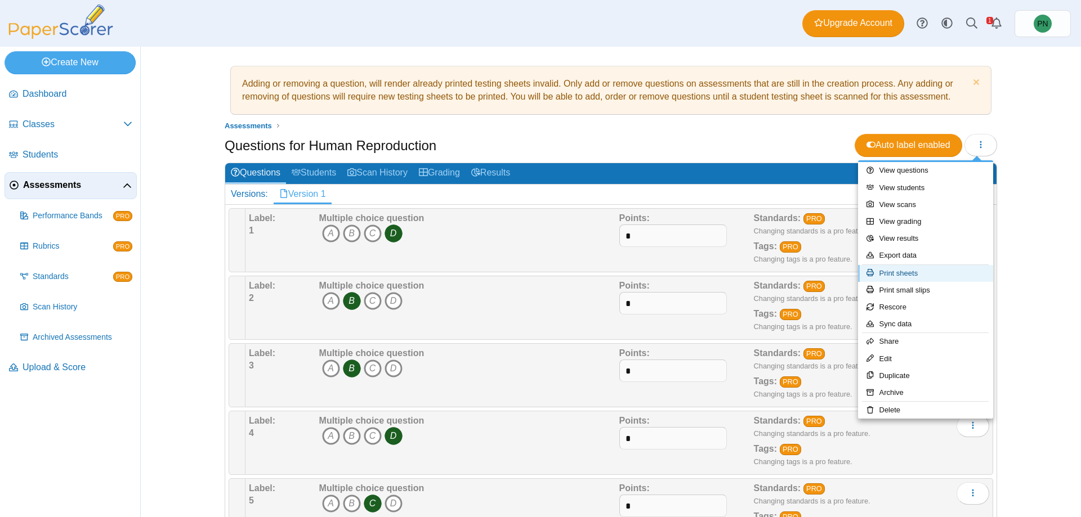
click at [934, 271] on link "Print sheets" at bounding box center [925, 273] width 135 height 17
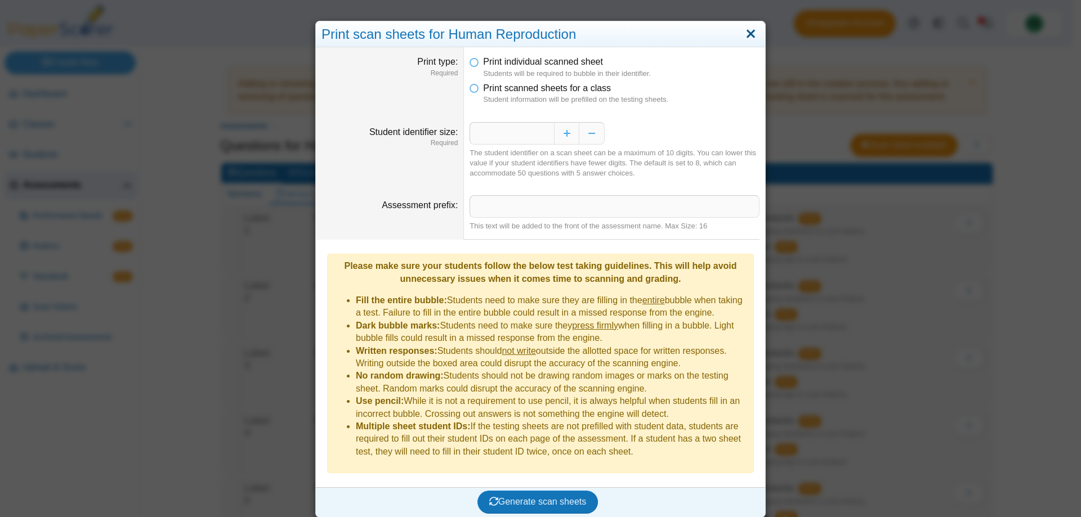
click at [748, 38] on link "Close" at bounding box center [750, 34] width 17 height 19
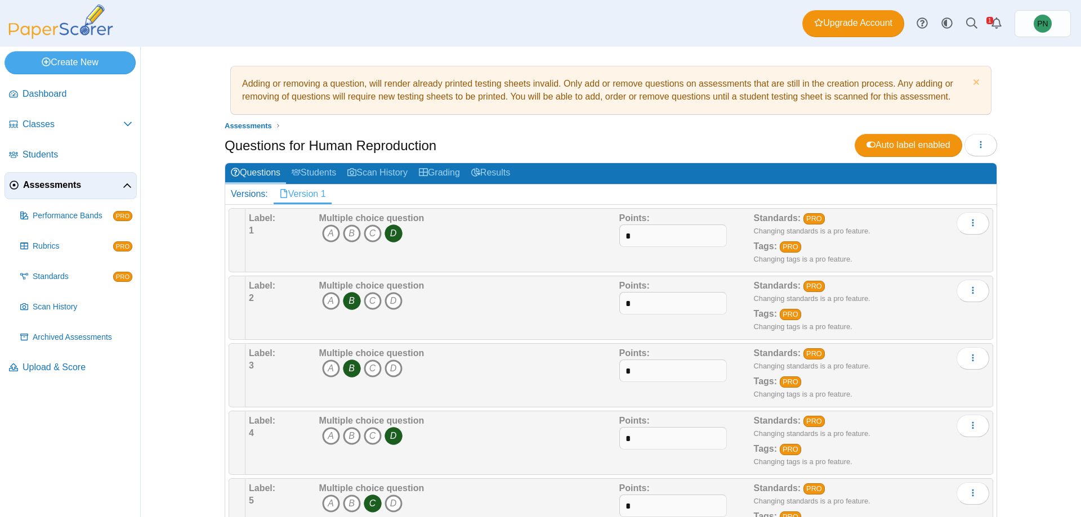
click at [174, 221] on div "Adding or removing a question, will render already printed testing sheets inval…" at bounding box center [611, 282] width 940 height 471
click at [194, 250] on div "Adding or removing a question, will render already printed testing sheets inval…" at bounding box center [611, 282] width 844 height 471
click at [61, 25] on img at bounding box center [61, 22] width 113 height 34
